Goal: Task Accomplishment & Management: Manage account settings

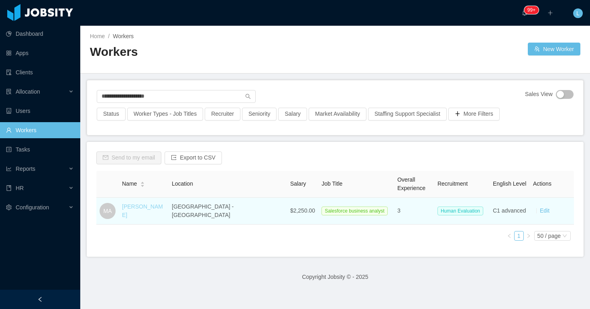
type input "**********"
click at [163, 209] on link "[PERSON_NAME]" at bounding box center [142, 210] width 41 height 15
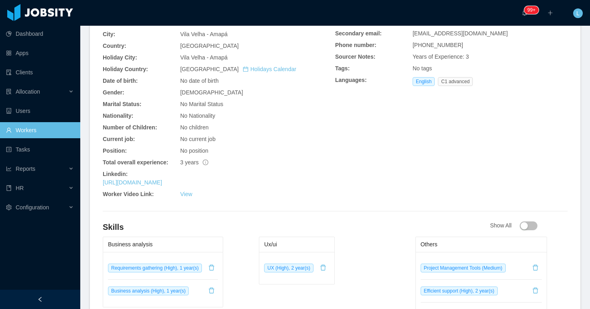
scroll to position [256, 0]
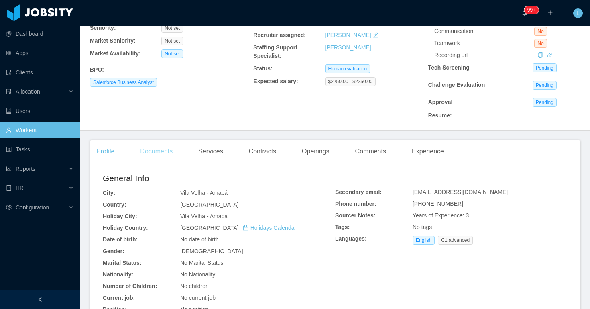
click at [154, 156] on div "Documents" at bounding box center [156, 151] width 45 height 22
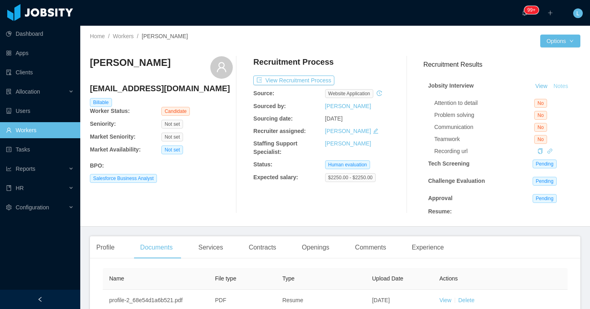
click at [560, 86] on button "Notes" at bounding box center [560, 86] width 21 height 10
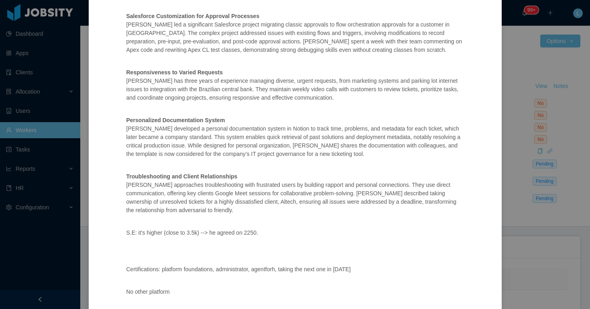
scroll to position [228, 0]
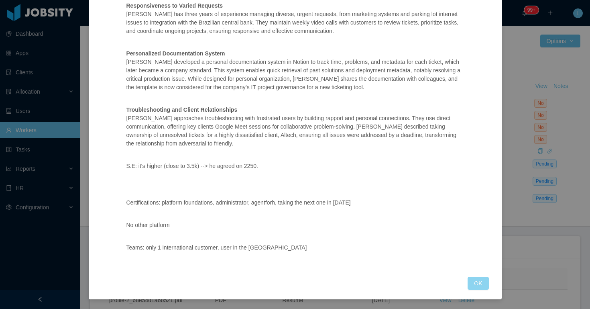
click at [474, 281] on button "OK" at bounding box center [478, 283] width 21 height 13
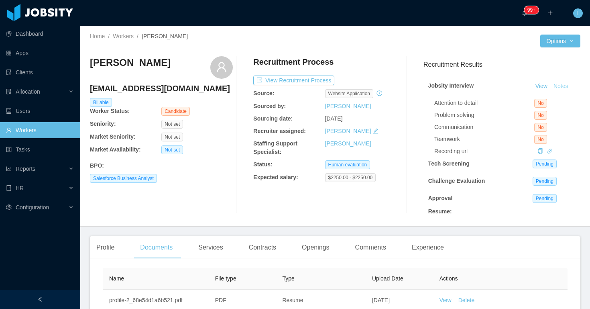
scroll to position [72, 0]
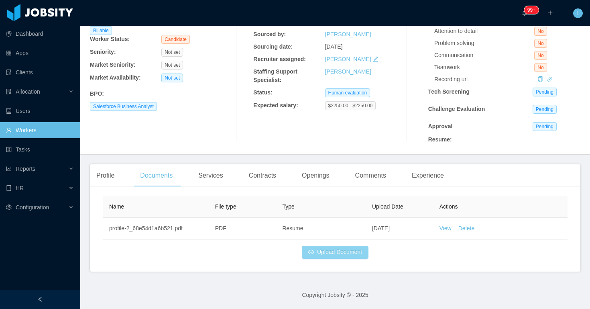
click at [323, 251] on button "Upload Document" at bounding box center [335, 252] width 67 height 13
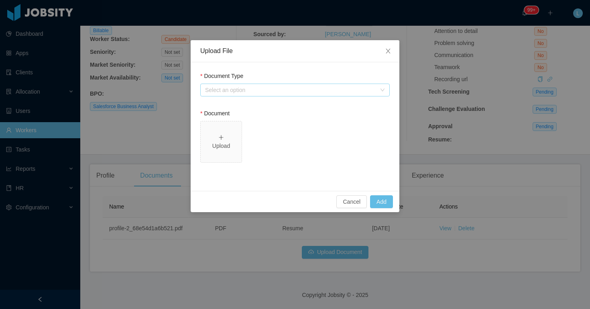
click at [238, 92] on div "Select an option" at bounding box center [290, 90] width 171 height 8
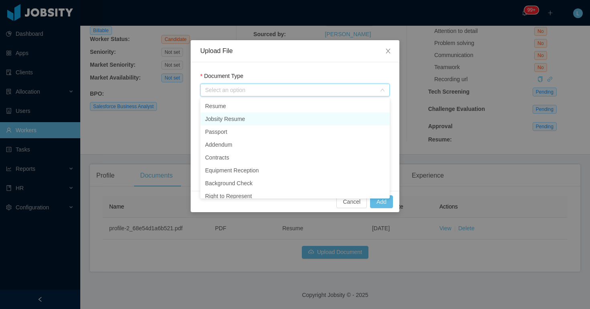
click at [224, 116] on li "Jobsity Resume" at bounding box center [294, 118] width 189 height 13
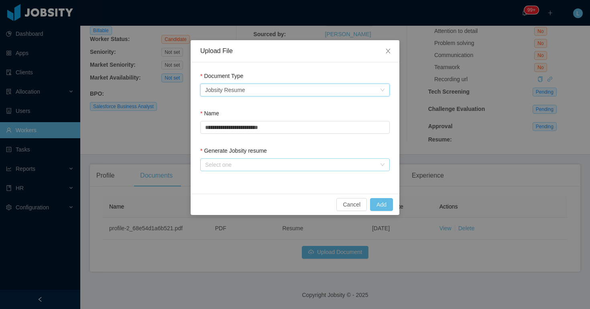
click at [222, 162] on div "Select one" at bounding box center [290, 165] width 171 height 8
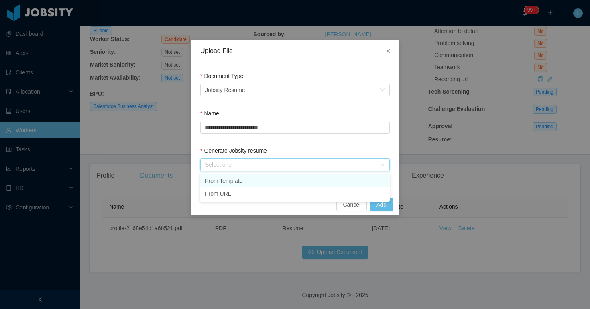
click at [228, 175] on li "From Template" at bounding box center [294, 180] width 189 height 13
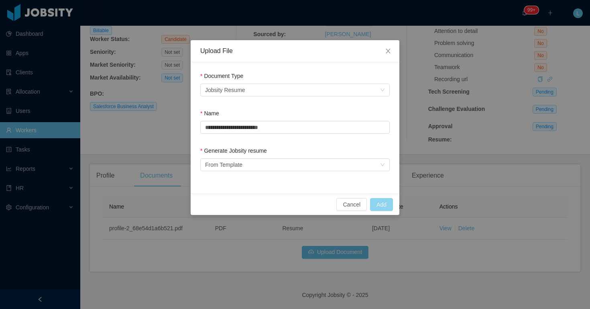
click at [388, 206] on button "Add" at bounding box center [381, 204] width 23 height 13
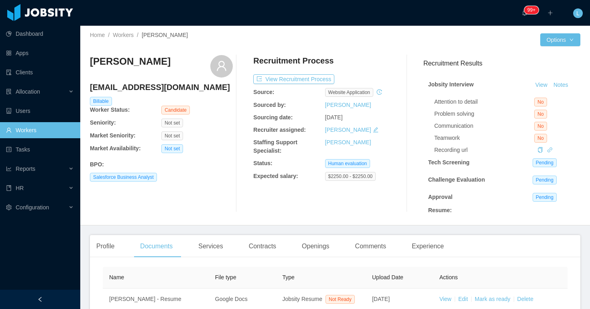
scroll to position [2, 0]
click at [308, 81] on button "View Recruitment Process" at bounding box center [293, 79] width 81 height 10
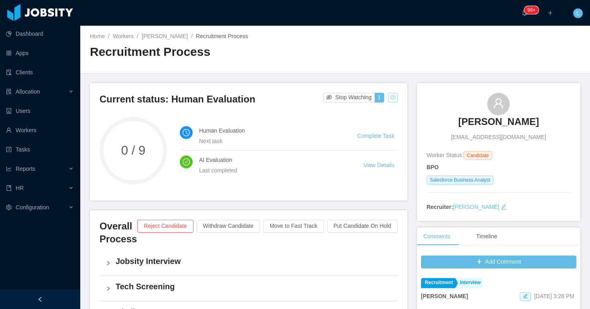
click at [391, 96] on button "button" at bounding box center [393, 98] width 10 height 10
click at [367, 121] on div "Change status" at bounding box center [373, 122] width 36 height 9
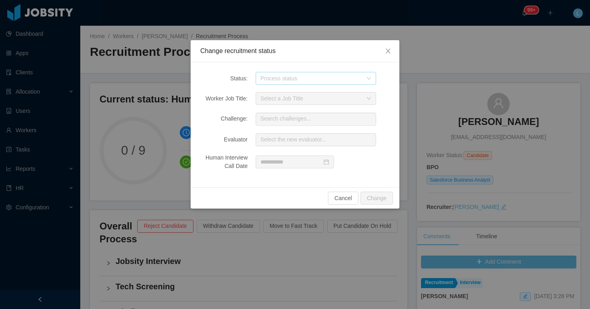
click at [312, 77] on div "Process status" at bounding box center [312, 78] width 102 height 8
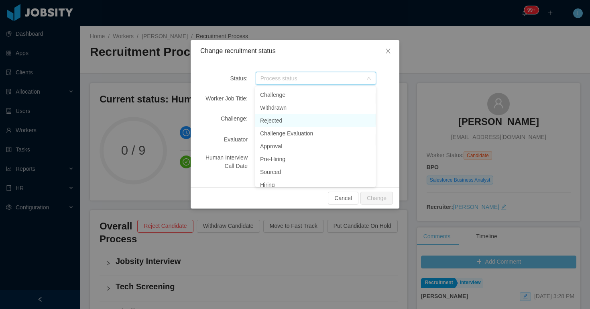
scroll to position [40, 0]
click at [301, 147] on li "Approval" at bounding box center [315, 144] width 120 height 13
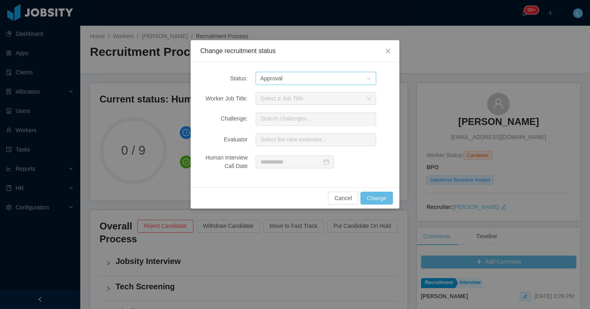
click at [331, 73] on div "Process status Approval" at bounding box center [314, 78] width 106 height 12
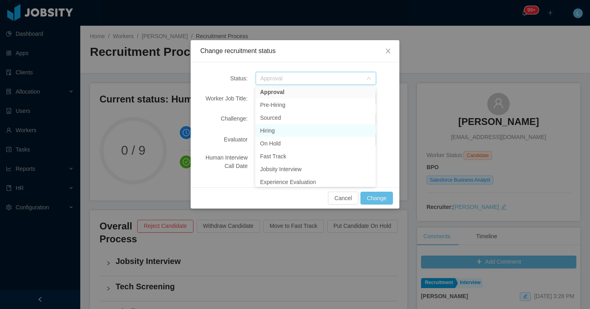
scroll to position [79, 0]
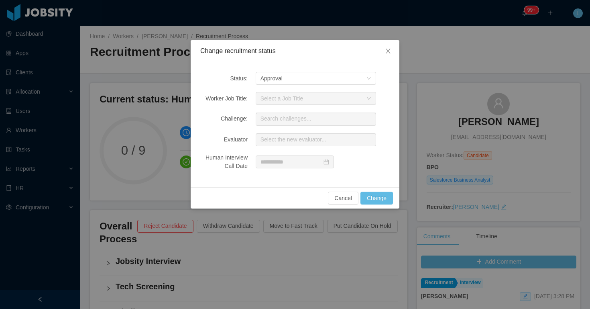
click at [393, 134] on div "Status: Process status Approval Worker Job Title: Select a Job Title Challenge:…" at bounding box center [295, 124] width 209 height 125
click at [368, 198] on button "Change" at bounding box center [376, 197] width 33 height 13
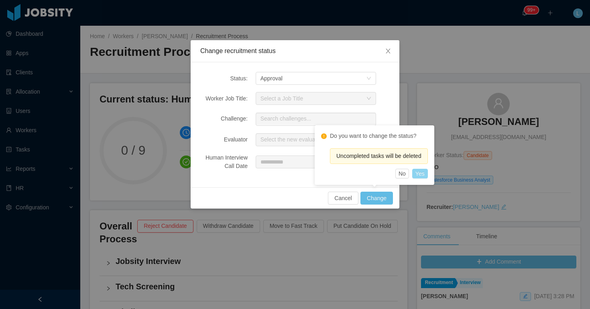
click at [425, 171] on button "Yes" at bounding box center [420, 174] width 16 height 10
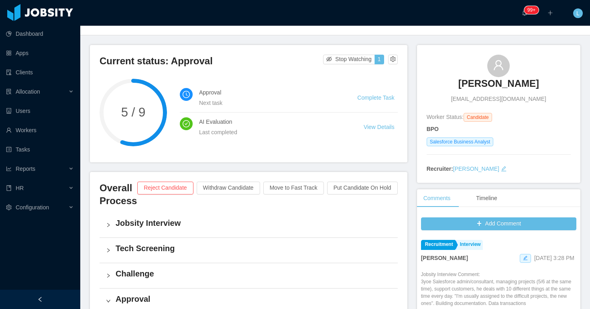
scroll to position [0, 0]
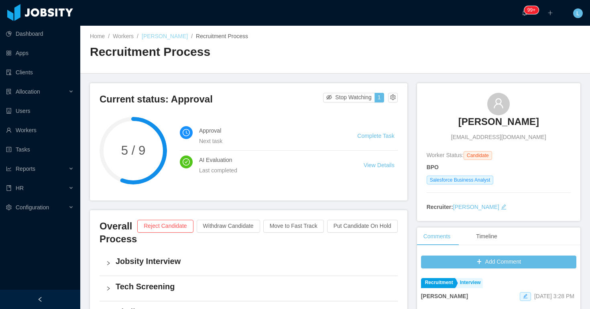
click at [175, 39] on link "[PERSON_NAME]" at bounding box center [165, 36] width 46 height 6
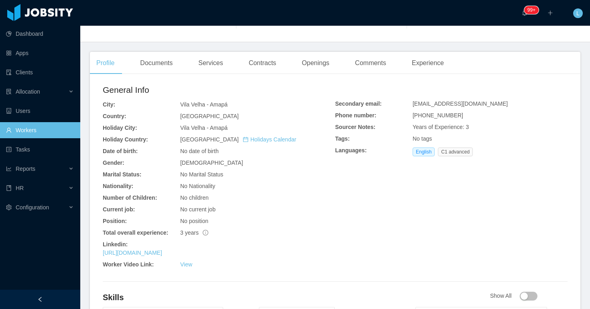
scroll to position [216, 0]
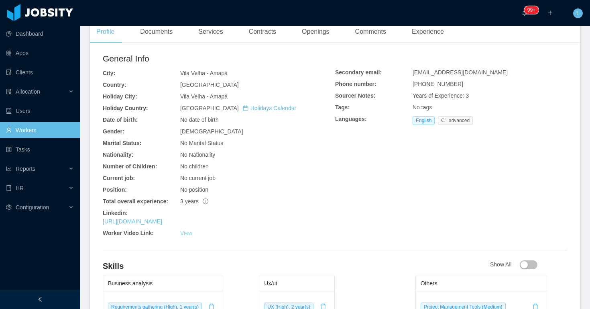
click at [190, 232] on link "View" at bounding box center [186, 233] width 12 height 6
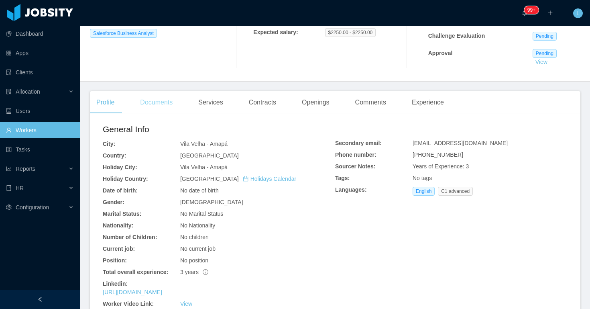
click at [147, 93] on div "Documents" at bounding box center [156, 102] width 45 height 22
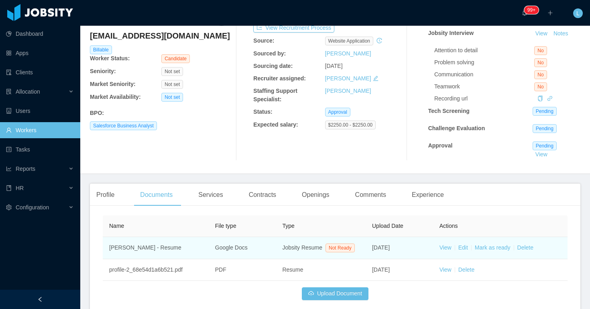
scroll to position [52, 0]
click at [446, 251] on link "View" at bounding box center [446, 247] width 12 height 6
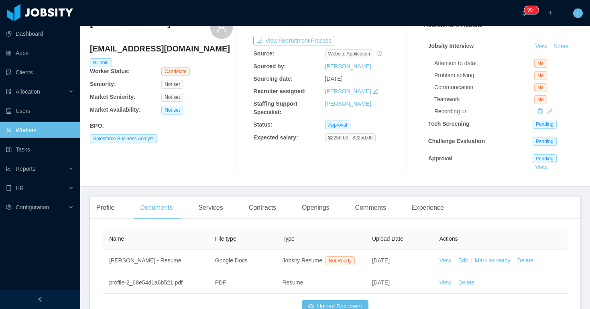
scroll to position [0, 0]
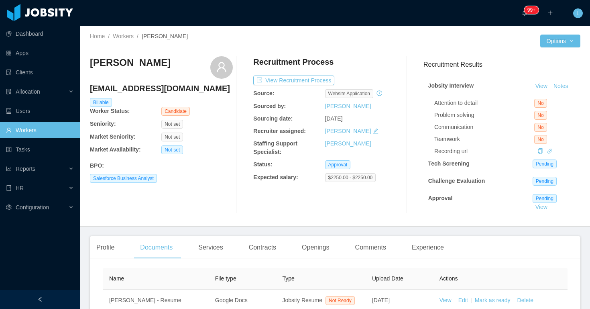
click at [158, 91] on h4 "[EMAIL_ADDRESS][DOMAIN_NAME]" at bounding box center [161, 88] width 143 height 11
click at [159, 91] on h4 "[EMAIL_ADDRESS][DOMAIN_NAME]" at bounding box center [161, 88] width 143 height 11
click at [140, 92] on h4 "[EMAIL_ADDRESS][DOMAIN_NAME]" at bounding box center [161, 88] width 143 height 11
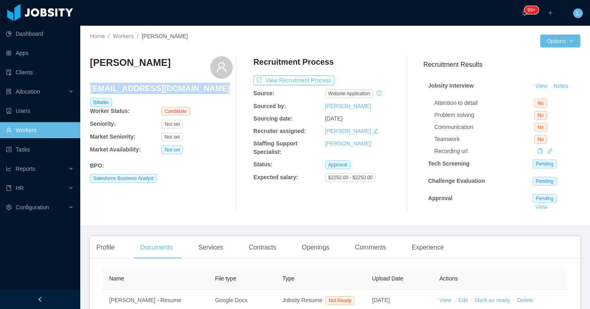
click at [140, 92] on h4 "[EMAIL_ADDRESS][DOMAIN_NAME]" at bounding box center [161, 88] width 143 height 11
copy h4 "[EMAIL_ADDRESS][DOMAIN_NAME]"
click at [338, 74] on div "Recruitment Process View Recruitment Process Source: website application Source…" at bounding box center [324, 134] width 143 height 157
click at [330, 79] on button "View Recruitment Process" at bounding box center [293, 80] width 81 height 10
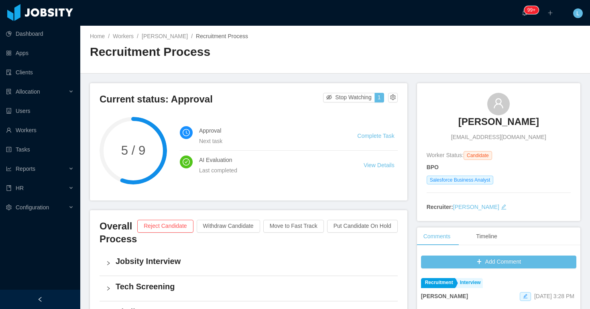
click at [445, 105] on div "[PERSON_NAME] [EMAIL_ADDRESS][DOMAIN_NAME]" at bounding box center [499, 117] width 144 height 49
click at [446, 105] on div "[PERSON_NAME] [EMAIL_ADDRESS][DOMAIN_NAME]" at bounding box center [499, 117] width 144 height 49
click at [451, 110] on div "[PERSON_NAME] [EMAIL_ADDRESS][DOMAIN_NAME]" at bounding box center [499, 117] width 144 height 49
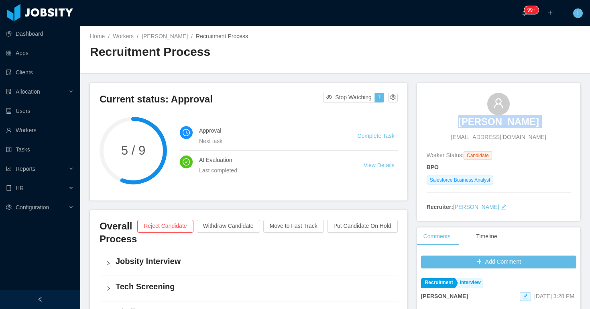
click at [451, 110] on div "[PERSON_NAME] [EMAIL_ADDRESS][DOMAIN_NAME]" at bounding box center [499, 117] width 144 height 49
click at [133, 35] on link "Workers" at bounding box center [123, 36] width 21 height 6
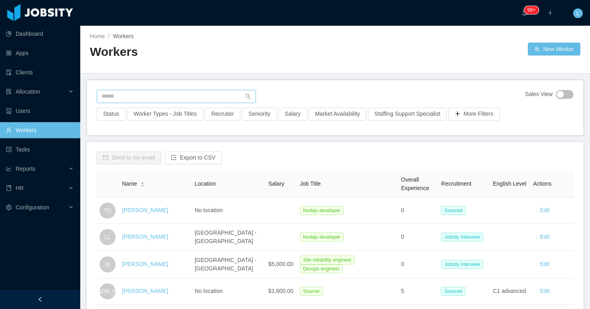
click at [157, 90] on input "text" at bounding box center [176, 96] width 159 height 13
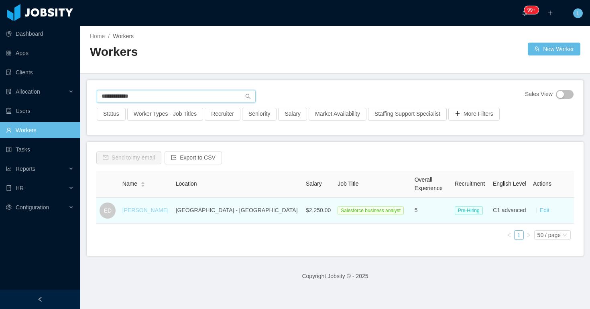
type input "**********"
click at [153, 212] on link "[PERSON_NAME]" at bounding box center [145, 210] width 46 height 6
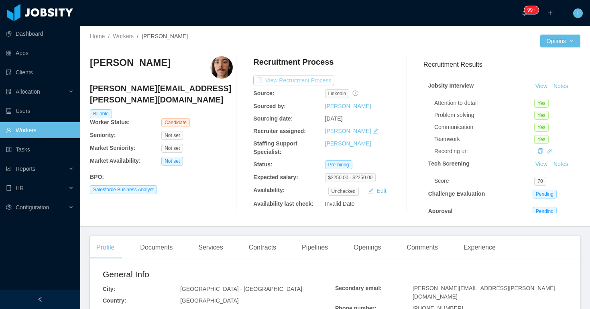
click at [308, 81] on button "View Recruitment Process" at bounding box center [293, 80] width 81 height 10
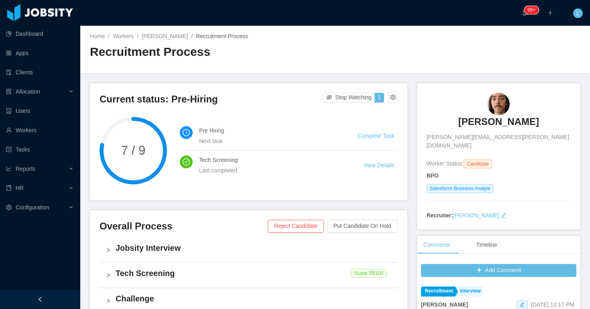
click at [450, 110] on div "[PERSON_NAME] [PERSON_NAME][EMAIL_ADDRESS][PERSON_NAME][DOMAIN_NAME]" at bounding box center [499, 121] width 144 height 57
copy h3 "[PERSON_NAME]"
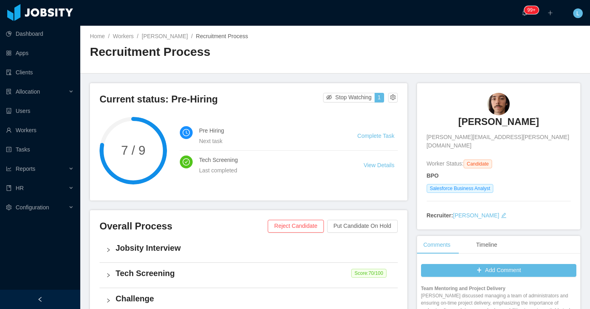
click at [127, 40] on div "Home / Workers / [PERSON_NAME] / Recruitment Process /" at bounding box center [212, 36] width 245 height 8
click at [130, 34] on link "Workers" at bounding box center [123, 36] width 21 height 6
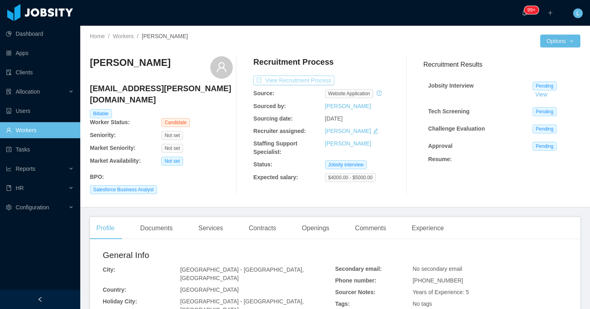
click at [297, 79] on button "View Recruitment Process" at bounding box center [293, 80] width 81 height 10
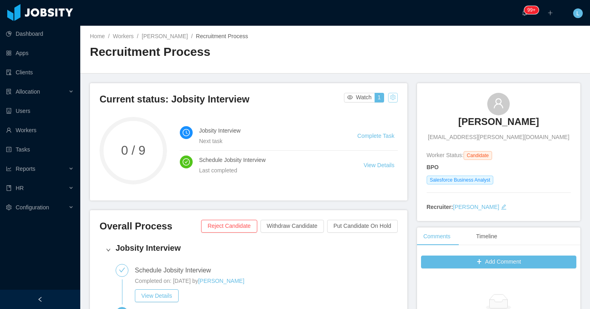
click at [391, 101] on button "button" at bounding box center [393, 98] width 10 height 10
click at [375, 122] on div "Change status" at bounding box center [373, 122] width 36 height 9
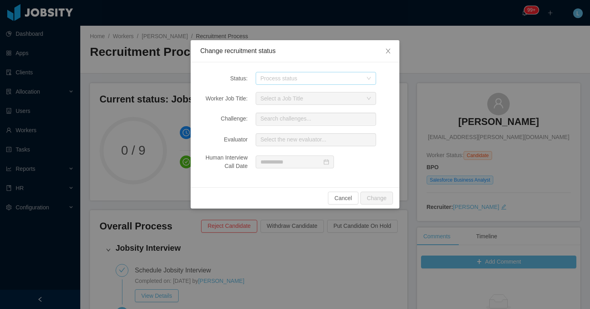
click at [321, 80] on div "Process status" at bounding box center [312, 78] width 102 height 8
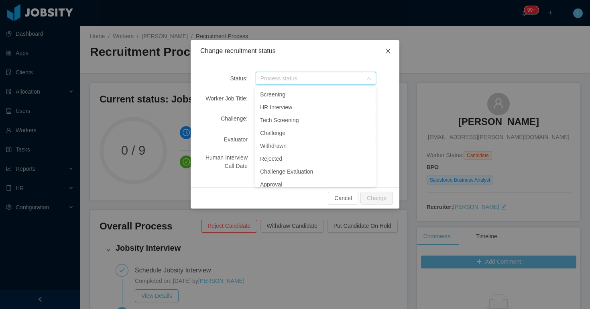
click at [389, 57] on span "Close" at bounding box center [388, 51] width 22 height 22
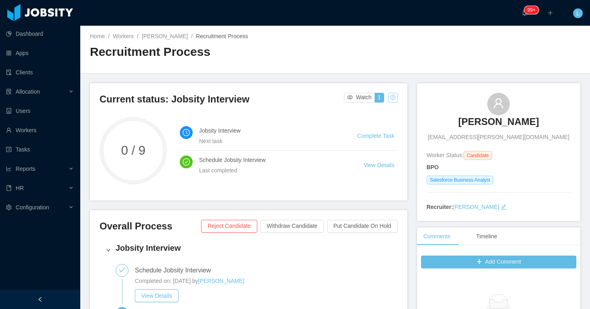
click at [394, 98] on button "button" at bounding box center [393, 98] width 10 height 10
click at [379, 106] on div "Reset process" at bounding box center [373, 110] width 46 height 13
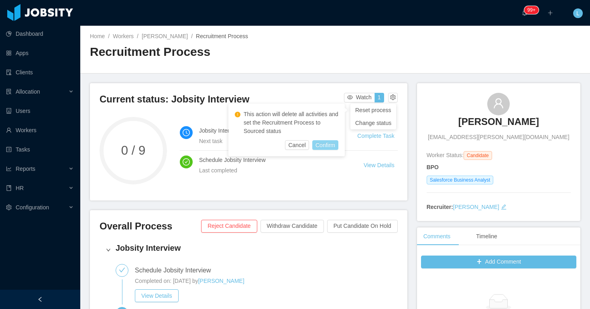
click at [325, 145] on button "Confirm" at bounding box center [325, 145] width 26 height 10
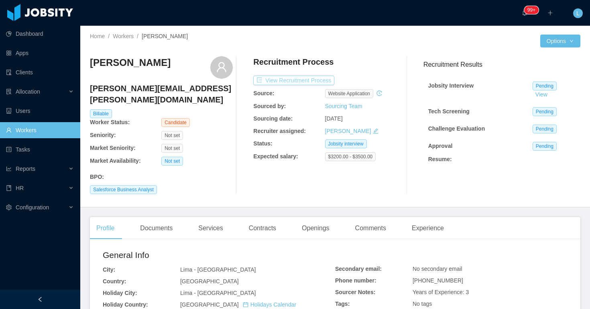
click at [311, 80] on button "View Recruitment Process" at bounding box center [293, 80] width 81 height 10
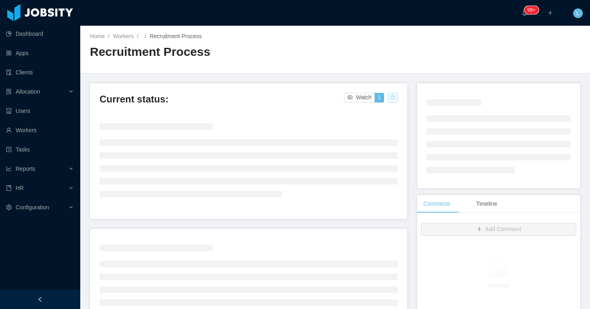
click at [393, 97] on button "button" at bounding box center [393, 98] width 10 height 10
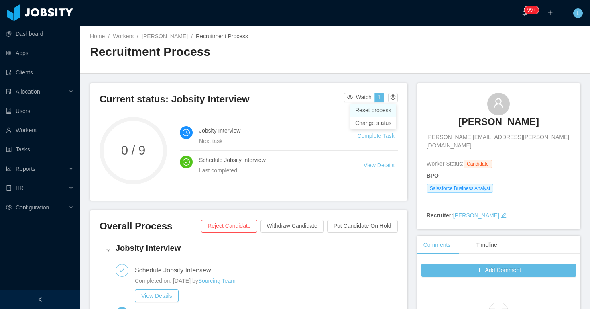
click at [378, 114] on div "Reset process" at bounding box center [373, 110] width 46 height 13
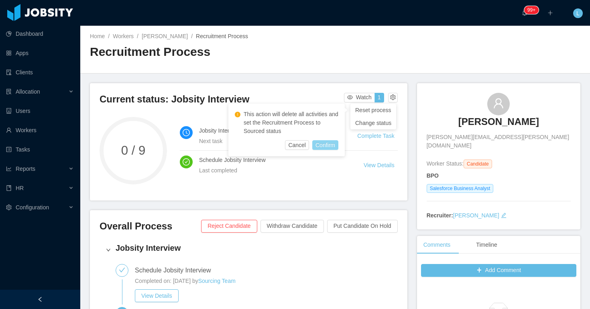
click at [329, 143] on button "Confirm" at bounding box center [325, 145] width 26 height 10
